Goal: Task Accomplishment & Management: Manage account settings

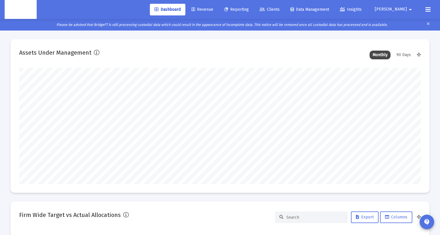
scroll to position [116, 216]
type input "[DATE]"
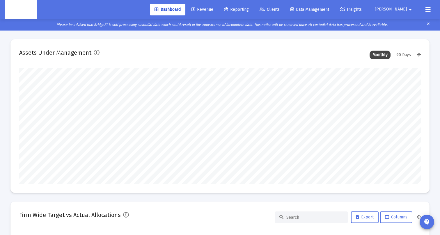
click at [403, 12] on span "[PERSON_NAME]" at bounding box center [391, 9] width 32 height 5
click at [406, 38] on button "Logout" at bounding box center [406, 39] width 35 height 14
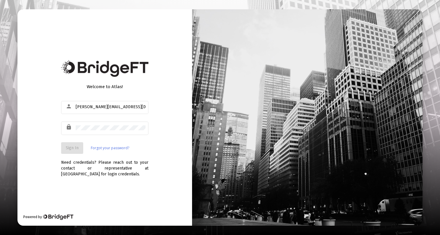
type input "[PERSON_NAME][EMAIL_ADDRESS][DOMAIN_NAME]"
click at [110, 107] on input "[PERSON_NAME][EMAIL_ADDRESS][DOMAIN_NAME]" at bounding box center [111, 107] width 70 height 5
click at [77, 146] on span "Sign In" at bounding box center [72, 147] width 13 height 5
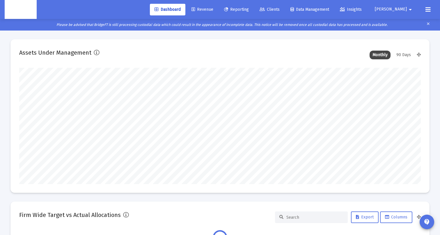
scroll to position [116, 216]
type input "[DATE]"
